Goal: Use online tool/utility: Utilize a website feature to perform a specific function

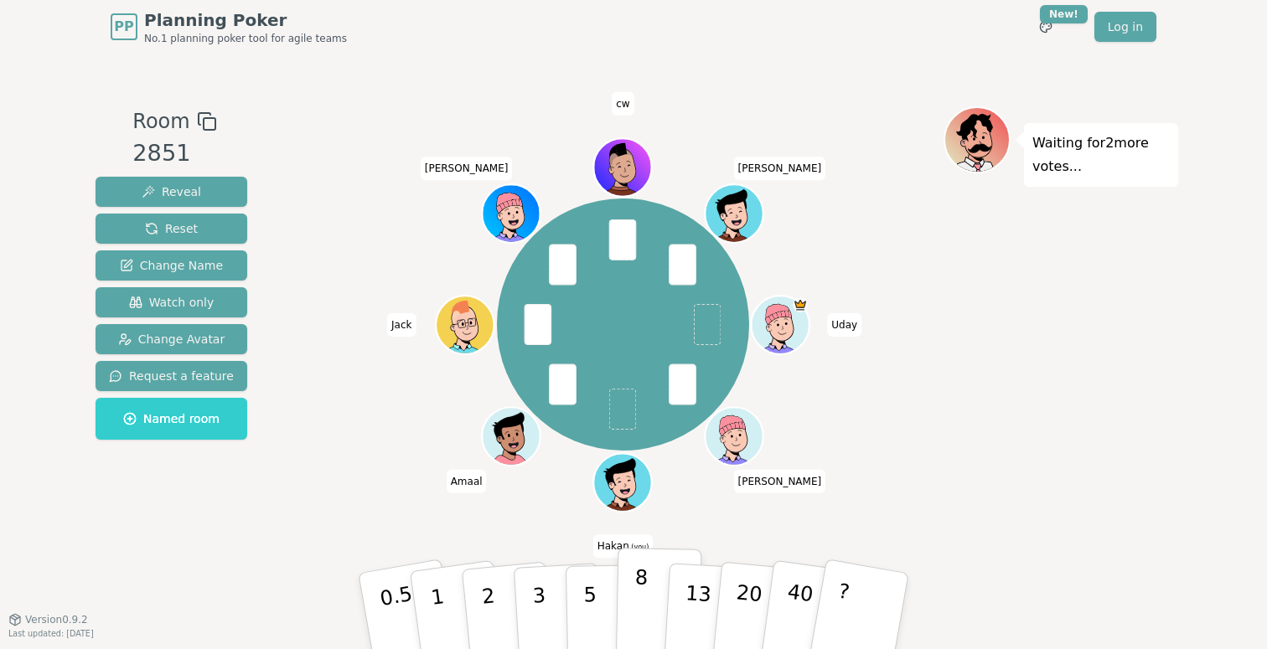
click at [638, 602] on p "8" at bounding box center [640, 610] width 14 height 90
click at [643, 599] on p "8" at bounding box center [640, 610] width 14 height 90
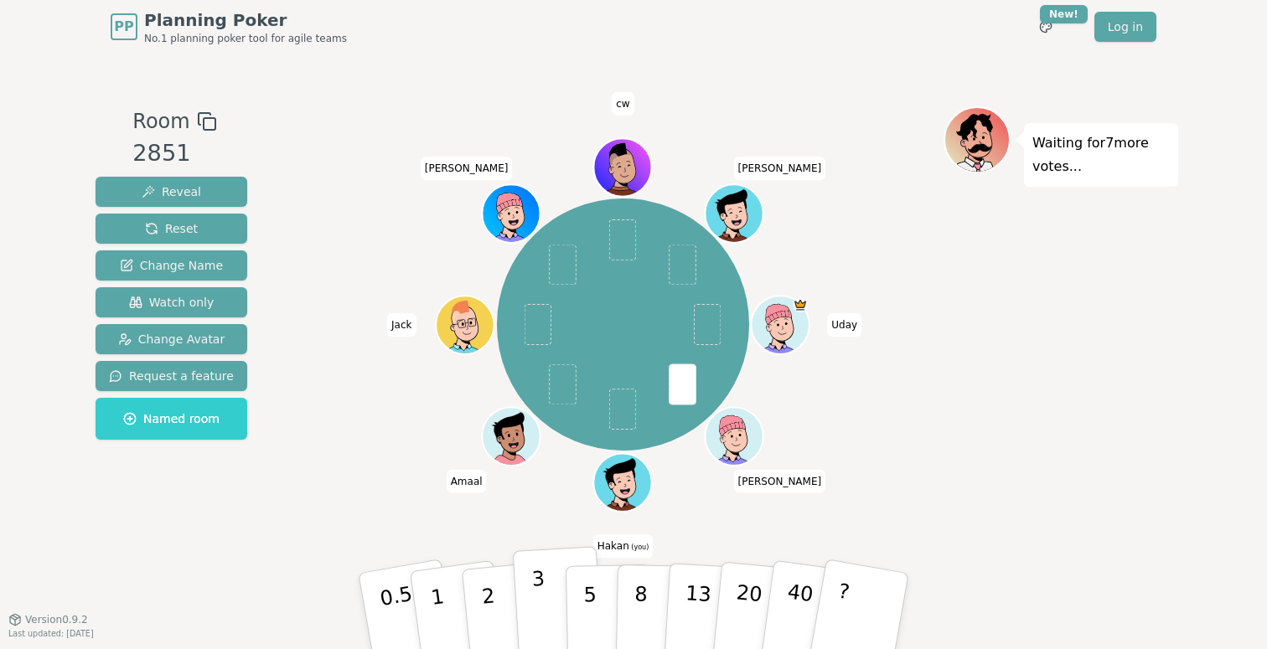
click at [550, 598] on button "3" at bounding box center [558, 611] width 91 height 131
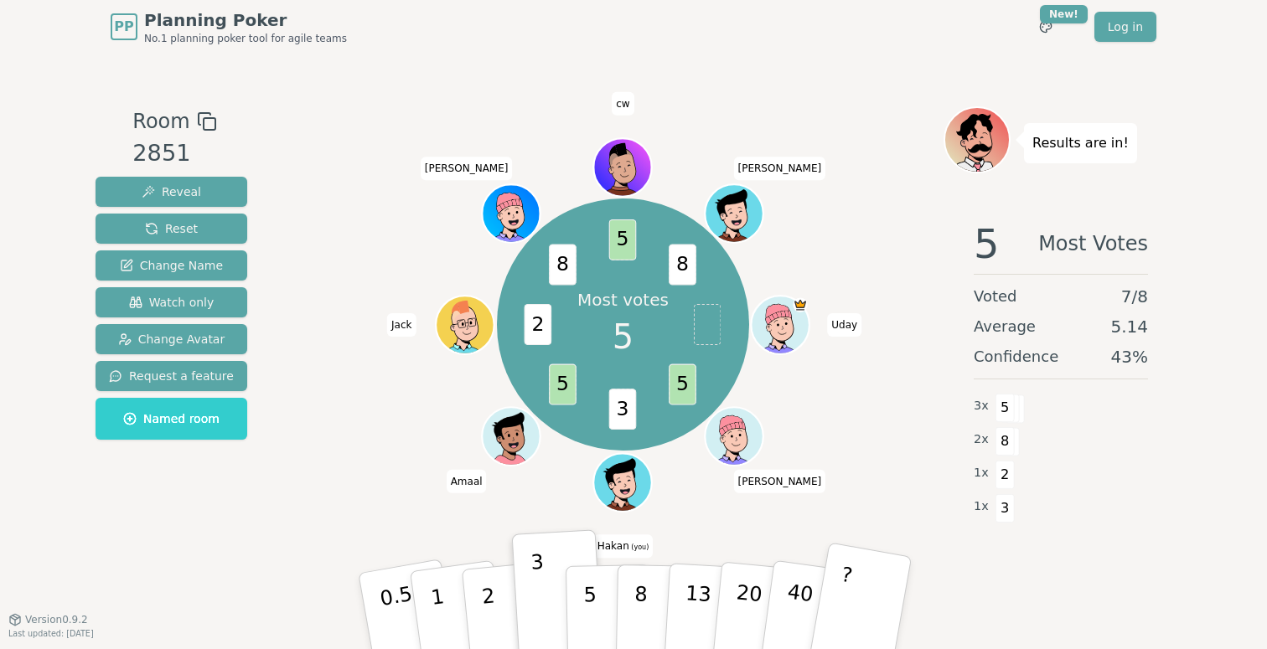
click at [842, 601] on p "?" at bounding box center [841, 608] width 26 height 91
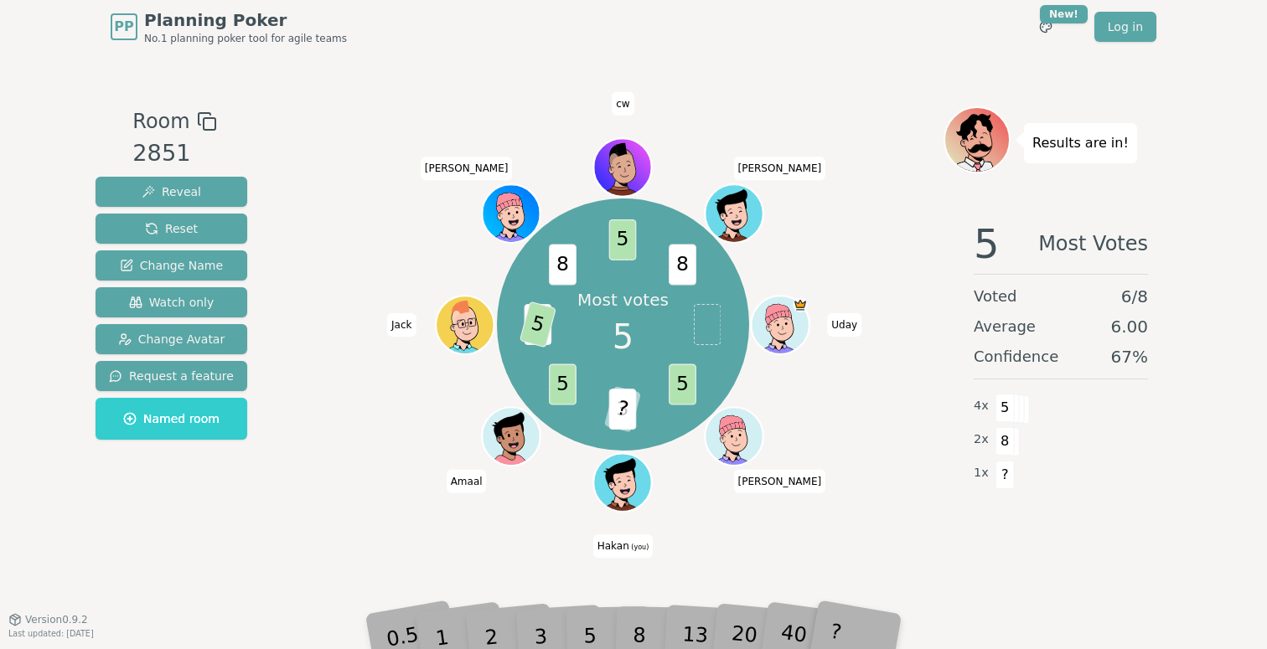
click at [728, 521] on div "Most votes 5 5 3 ? 5 2 5 8 5 8 Uday Andrew Hakan (you) Amaal Jack Ian cw Gary" at bounding box center [622, 336] width 641 height 461
click at [637, 635] on div "8" at bounding box center [658, 610] width 51 height 59
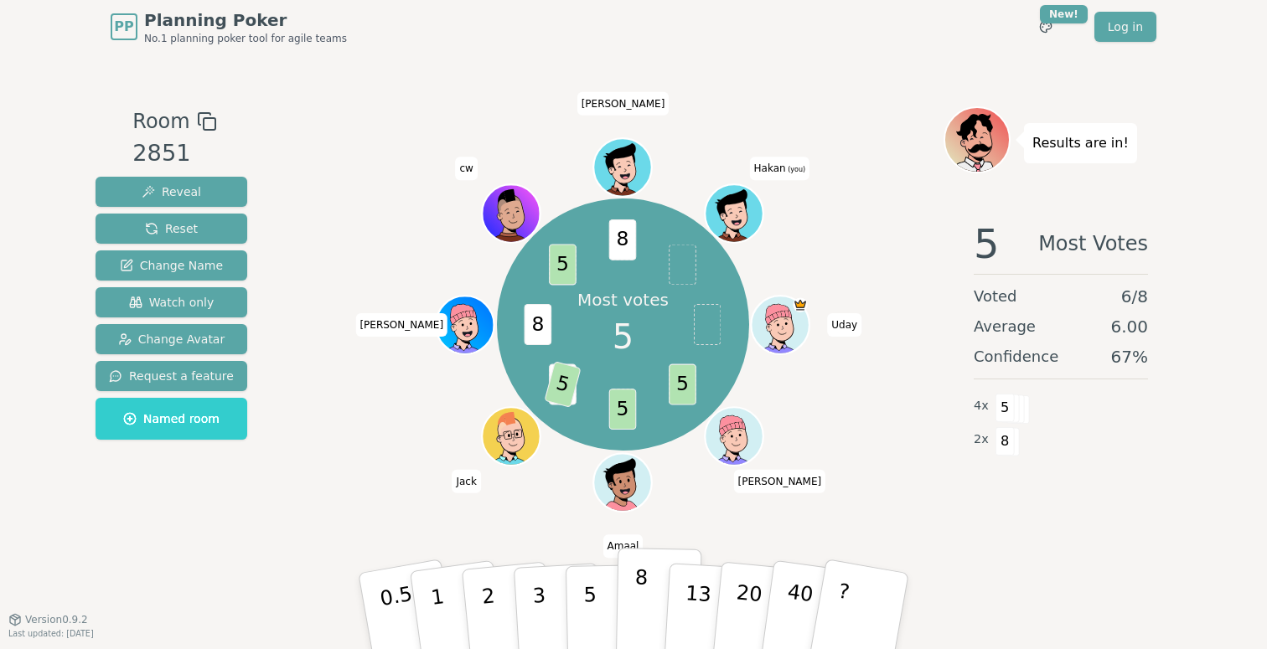
click at [646, 586] on button "8" at bounding box center [659, 611] width 86 height 127
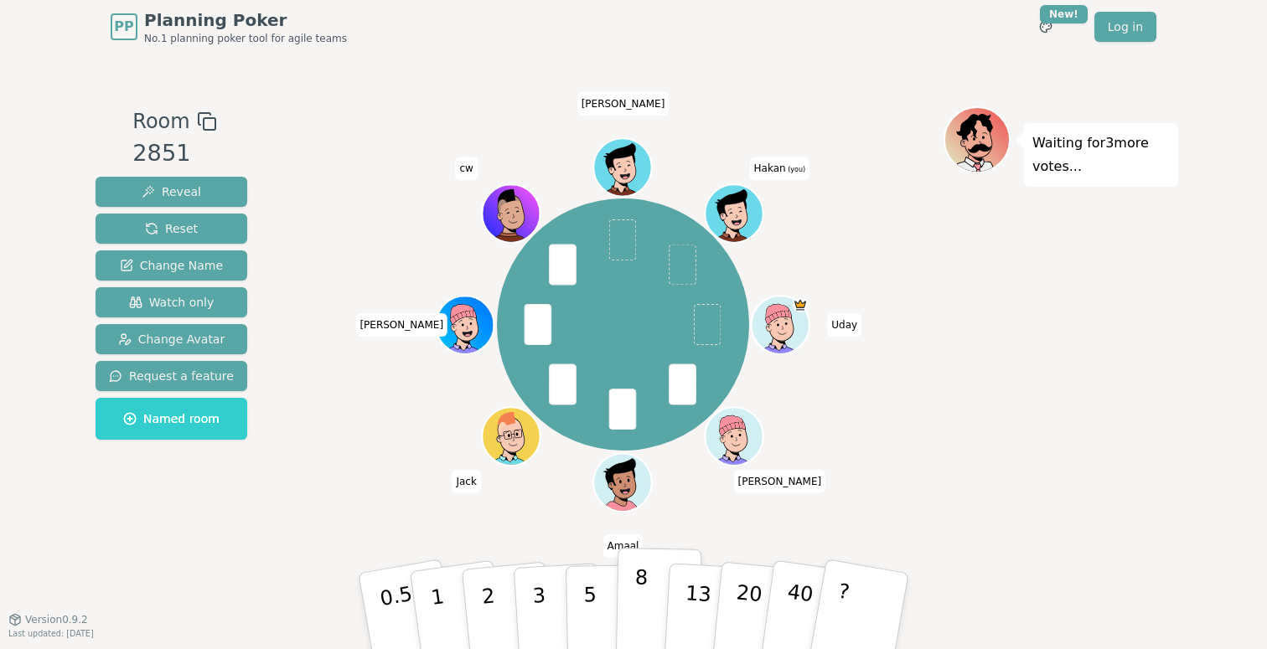
click at [639, 598] on p "8" at bounding box center [640, 610] width 14 height 90
click at [593, 607] on p "5" at bounding box center [590, 611] width 14 height 90
click at [641, 596] on p "8" at bounding box center [640, 610] width 14 height 90
